Goal: Complete application form

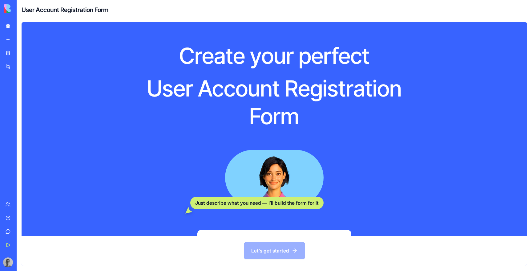
scroll to position [76, 0]
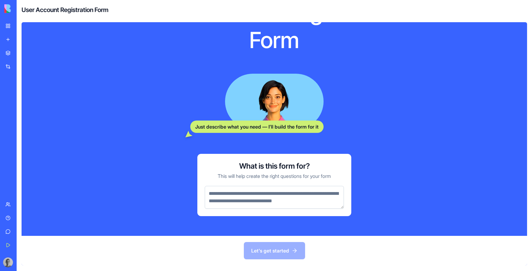
click at [276, 196] on textarea at bounding box center [274, 197] width 139 height 23
click at [277, 249] on div "Let's get started" at bounding box center [275, 251] width 506 height 30
click at [284, 204] on textarea at bounding box center [274, 197] width 139 height 23
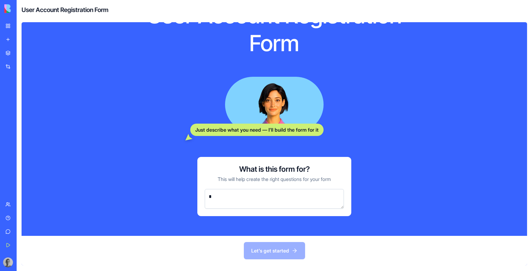
scroll to position [73, 0]
type textarea "*********"
click at [266, 250] on button "Let's get started" at bounding box center [274, 250] width 61 height 17
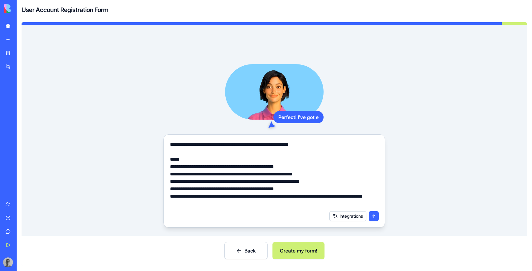
scroll to position [11, 0]
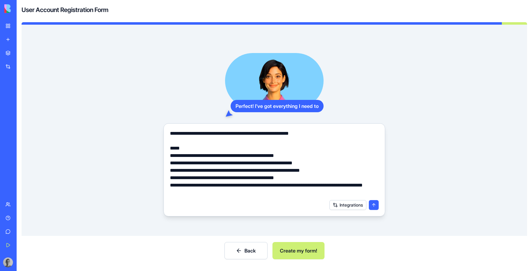
click at [375, 205] on button "submit" at bounding box center [374, 205] width 10 height 10
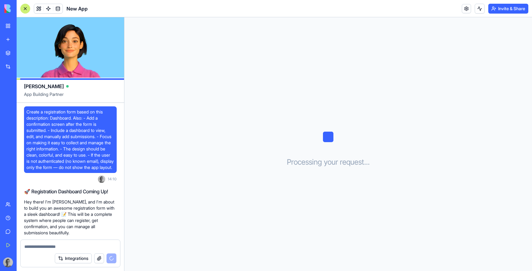
scroll to position [79, 0]
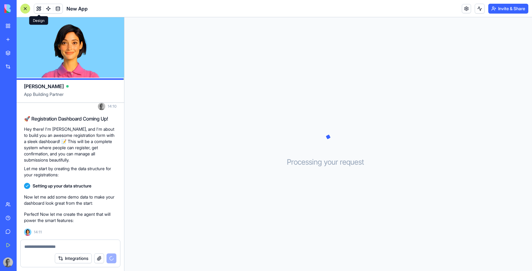
click at [37, 10] on button at bounding box center [38, 8] width 9 height 9
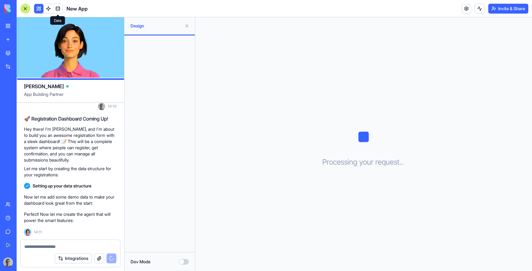
click at [50, 10] on span at bounding box center [57, 8] width 17 height 17
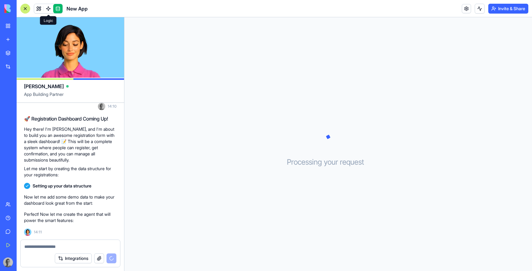
click at [47, 10] on span at bounding box center [48, 8] width 17 height 17
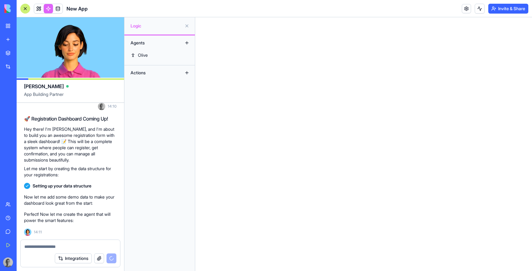
click at [55, 10] on link at bounding box center [57, 8] width 9 height 9
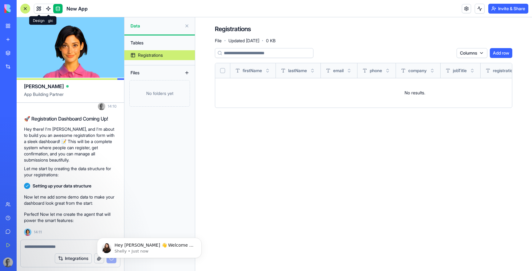
click at [40, 10] on link at bounding box center [38, 8] width 9 height 9
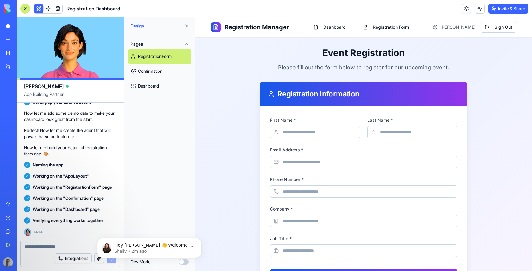
scroll to position [307, 0]
